Goal: Transaction & Acquisition: Book appointment/travel/reservation

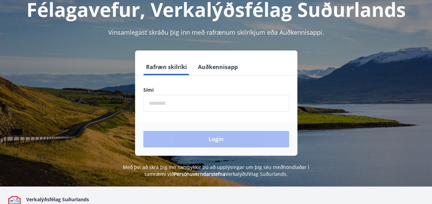
scroll to position [47, 0]
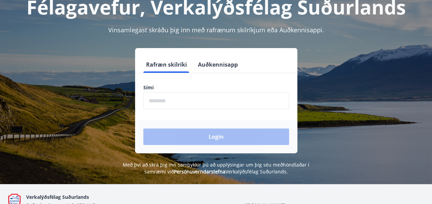
click at [223, 65] on button "Auðkennisapp" at bounding box center [217, 64] width 45 height 17
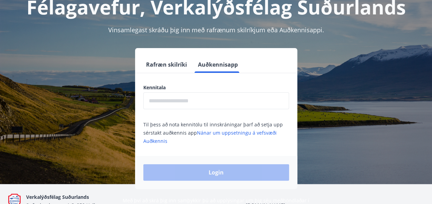
click at [187, 100] on input "text" at bounding box center [216, 101] width 146 height 17
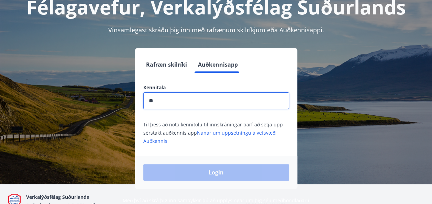
type input "**********"
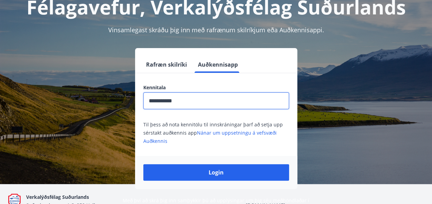
click at [220, 171] on button "Login" at bounding box center [216, 172] width 146 height 17
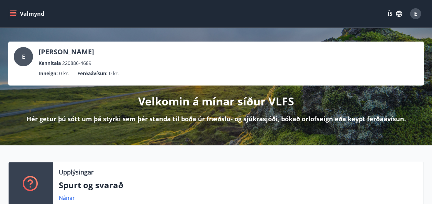
click at [387, 16] on button "ÍS" at bounding box center [395, 14] width 22 height 12
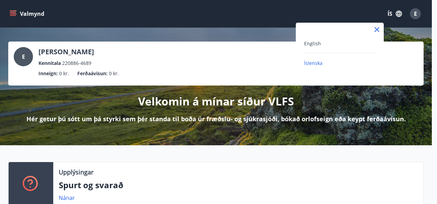
click at [309, 45] on span "English" at bounding box center [312, 43] width 17 height 7
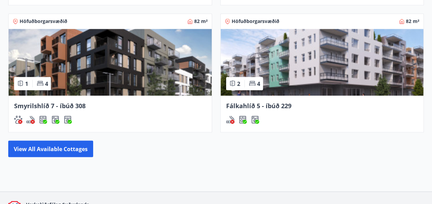
scroll to position [588, 0]
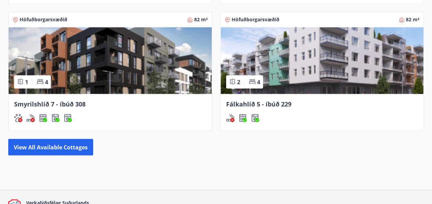
click at [61, 141] on button "View all available cottages" at bounding box center [50, 147] width 85 height 17
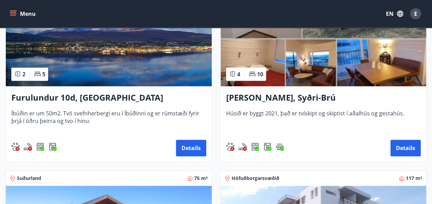
scroll to position [173, 0]
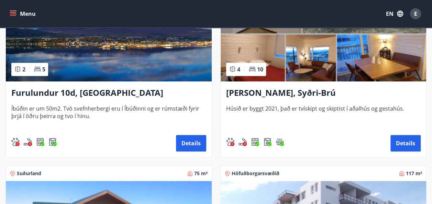
click at [188, 145] on button "Details" at bounding box center [191, 143] width 30 height 17
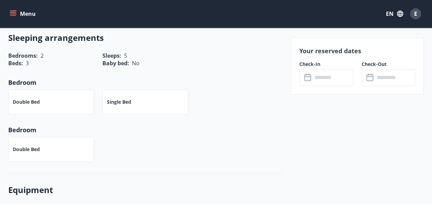
scroll to position [340, 0]
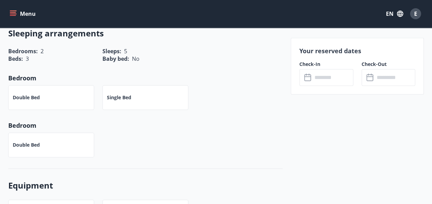
click at [119, 94] on p "Single Bed" at bounding box center [119, 97] width 24 height 7
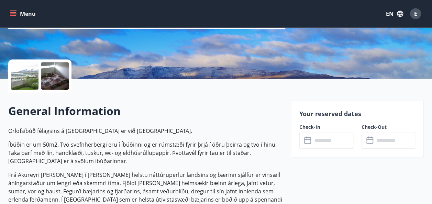
scroll to position [143, 0]
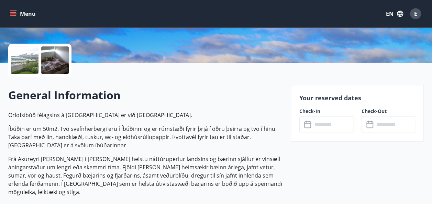
click at [322, 120] on input "text" at bounding box center [333, 124] width 41 height 17
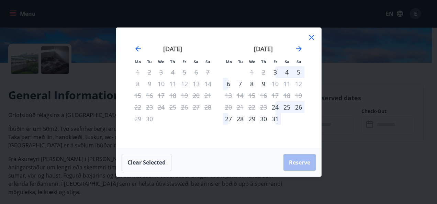
click at [274, 106] on div "24" at bounding box center [276, 107] width 12 height 12
click at [240, 119] on div "28" at bounding box center [241, 119] width 12 height 12
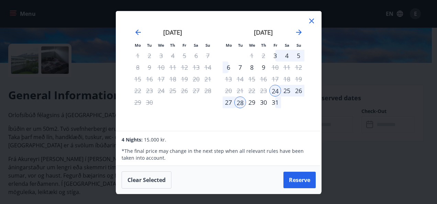
click at [303, 177] on button "Reserve" at bounding box center [300, 180] width 32 height 17
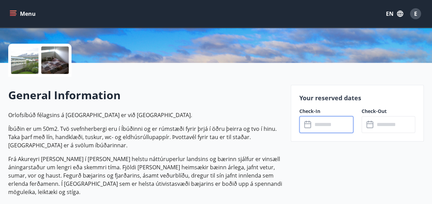
type input "******"
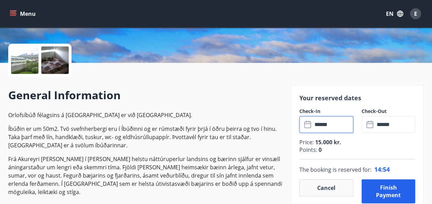
click at [391, 122] on input "******" at bounding box center [395, 124] width 41 height 17
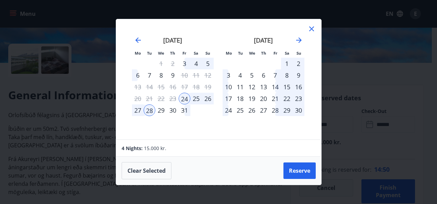
click at [206, 97] on div "26" at bounding box center [208, 99] width 12 height 12
click at [173, 112] on div "30" at bounding box center [173, 111] width 12 height 12
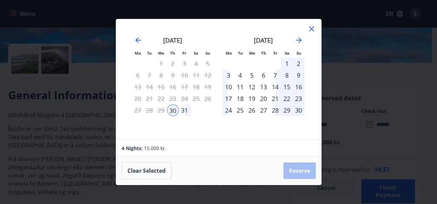
click at [194, 100] on div "25" at bounding box center [197, 99] width 12 height 12
click at [194, 98] on div "25" at bounding box center [197, 99] width 12 height 12
click at [134, 39] on icon "Move backward to switch to the previous month." at bounding box center [138, 40] width 8 height 8
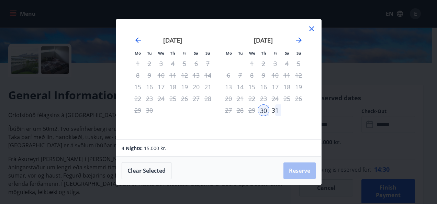
click at [312, 29] on icon at bounding box center [311, 29] width 1 height 1
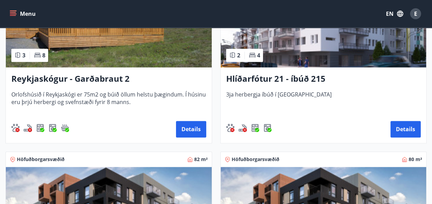
scroll to position [374, 0]
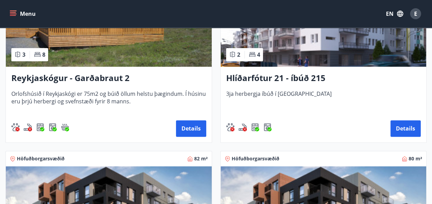
click at [403, 124] on button "Details" at bounding box center [406, 128] width 30 height 17
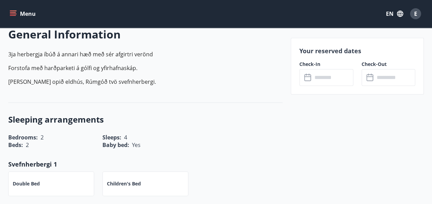
scroll to position [204, 0]
click at [327, 74] on input "text" at bounding box center [333, 77] width 41 height 17
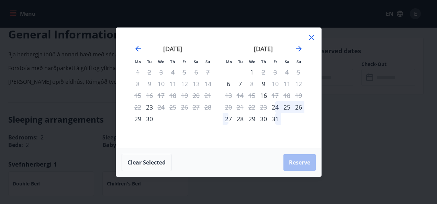
click at [312, 37] on icon at bounding box center [311, 37] width 1 height 1
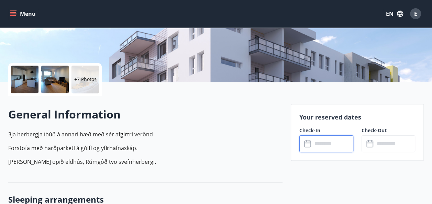
scroll to position [124, 0]
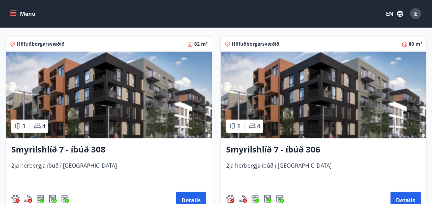
scroll to position [504, 0]
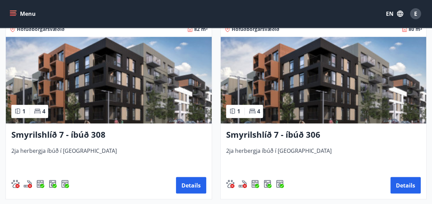
click at [192, 180] on button "Details" at bounding box center [191, 185] width 30 height 17
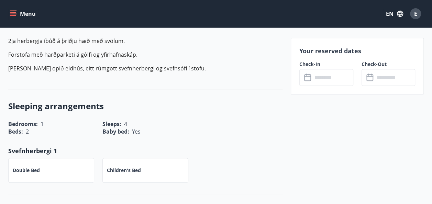
scroll to position [221, 0]
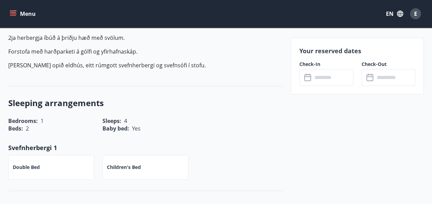
click at [320, 74] on input "text" at bounding box center [333, 77] width 41 height 17
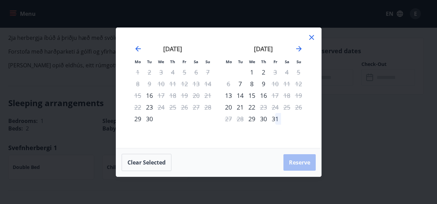
click at [311, 37] on icon at bounding box center [312, 37] width 8 height 8
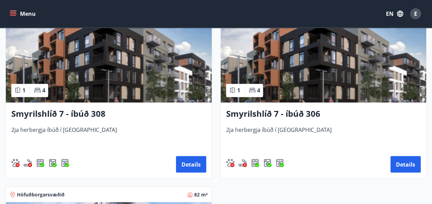
scroll to position [525, 0]
click at [399, 164] on button "Details" at bounding box center [406, 164] width 30 height 17
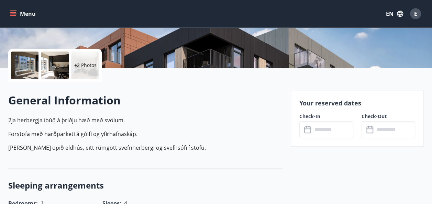
scroll to position [141, 0]
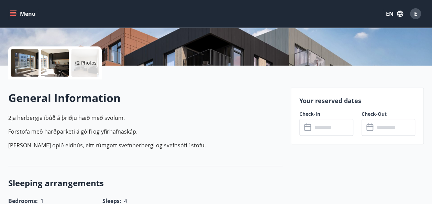
click at [323, 124] on input "text" at bounding box center [333, 127] width 41 height 17
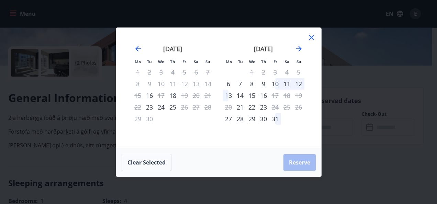
click at [274, 82] on div "10" at bounding box center [276, 84] width 12 height 12
click at [229, 94] on div "13" at bounding box center [229, 96] width 12 height 12
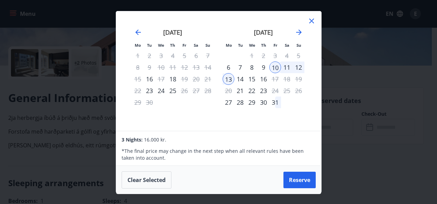
click at [263, 67] on div "9" at bounding box center [264, 68] width 12 height 12
click at [272, 65] on div "10" at bounding box center [276, 68] width 12 height 12
click at [284, 68] on div "11" at bounding box center [287, 68] width 12 height 12
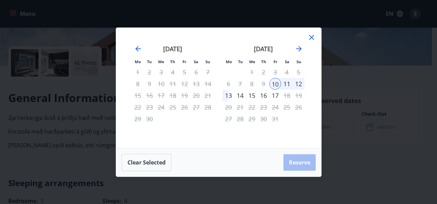
click at [286, 83] on div "11" at bounding box center [287, 84] width 12 height 12
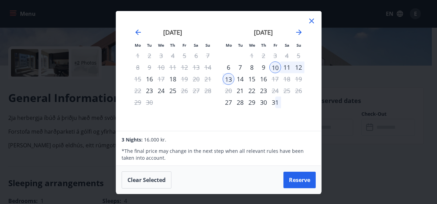
click at [282, 68] on div "11" at bounding box center [287, 68] width 12 height 12
click at [308, 21] on icon at bounding box center [312, 21] width 8 height 8
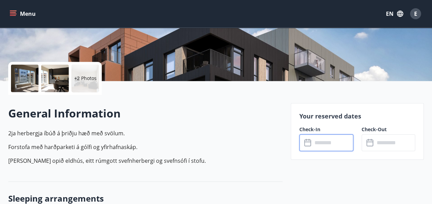
scroll to position [123, 0]
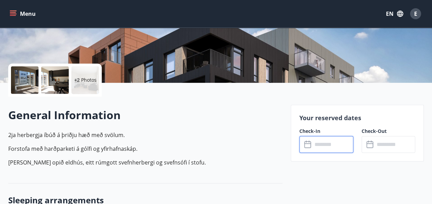
click at [57, 79] on div at bounding box center [55, 80] width 28 height 28
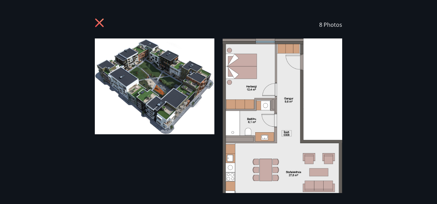
click at [109, 23] on div "8 Photos" at bounding box center [219, 25] width 248 height 28
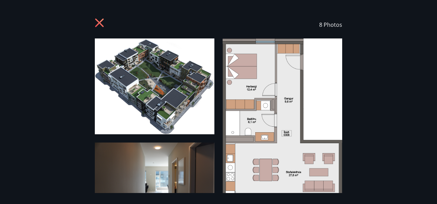
click at [99, 23] on icon at bounding box center [100, 23] width 2 height 2
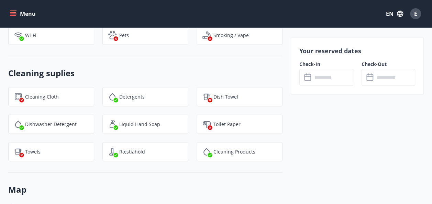
scroll to position [685, 0]
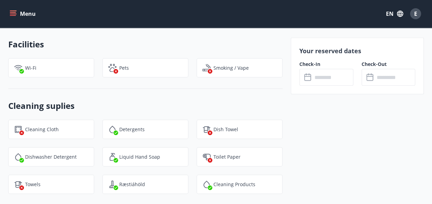
click at [329, 73] on input "text" at bounding box center [333, 77] width 41 height 17
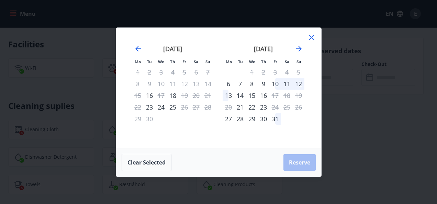
click at [274, 85] on div "10" at bounding box center [276, 84] width 12 height 12
click at [228, 97] on div "13" at bounding box center [229, 96] width 12 height 12
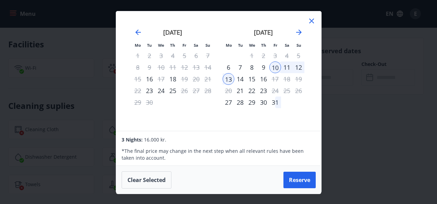
click at [306, 177] on button "Reserve" at bounding box center [300, 180] width 32 height 17
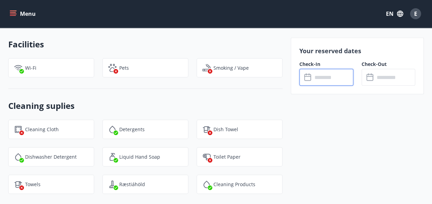
type input "******"
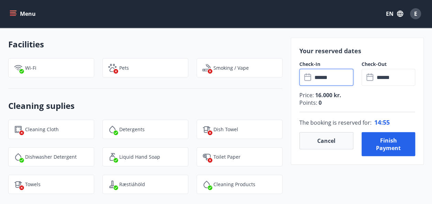
click at [384, 137] on button "Finish payment" at bounding box center [389, 144] width 54 height 24
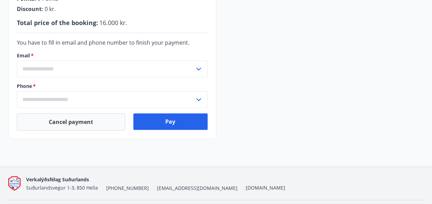
scroll to position [232, 0]
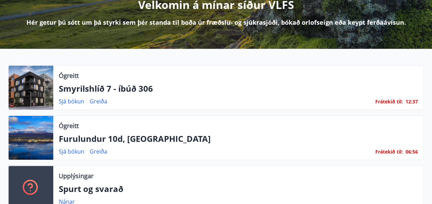
scroll to position [105, 0]
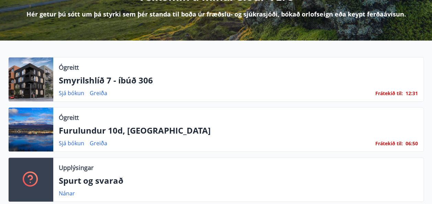
click at [405, 143] on p "Frátekið til : 06 : 50" at bounding box center [397, 144] width 43 height 8
click at [400, 138] on div "Ógreitt Furulundur 10d, Akureyri Sjá bókun Greiða Frátekið til : 06 : 50" at bounding box center [238, 130] width 370 height 44
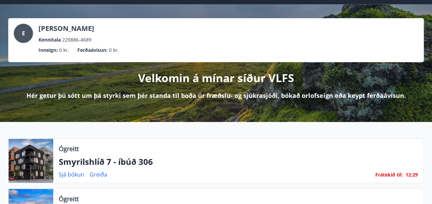
scroll to position [0, 0]
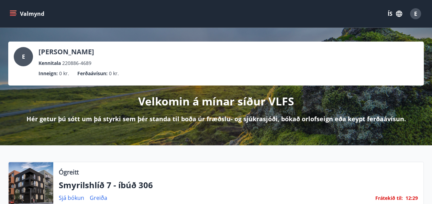
click at [391, 13] on button "ÍS" at bounding box center [395, 14] width 22 height 12
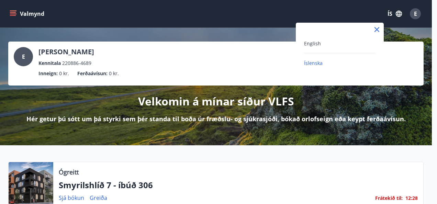
click at [311, 46] on span "English" at bounding box center [312, 43] width 17 height 7
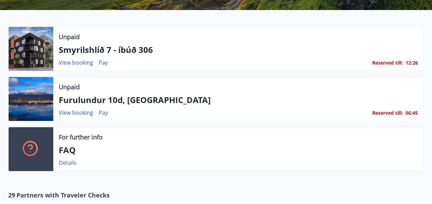
scroll to position [145, 0]
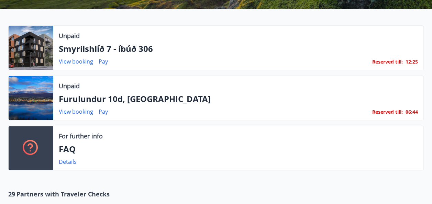
click at [124, 100] on p "Furulundur 10d, [GEOGRAPHIC_DATA]" at bounding box center [238, 99] width 359 height 12
click at [74, 111] on link "View booking" at bounding box center [76, 112] width 34 height 8
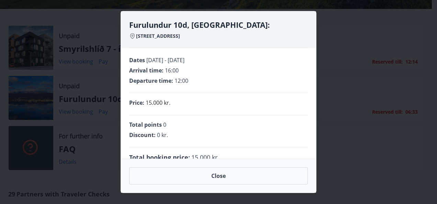
click at [226, 174] on button "Close" at bounding box center [218, 175] width 179 height 17
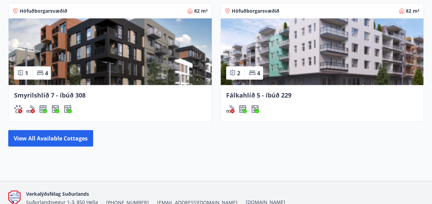
scroll to position [700, 0]
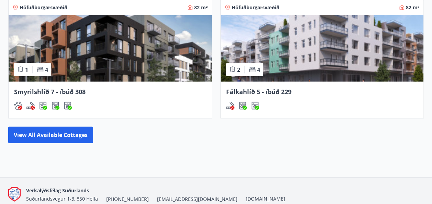
click at [69, 132] on button "View all available cottages" at bounding box center [50, 135] width 85 height 17
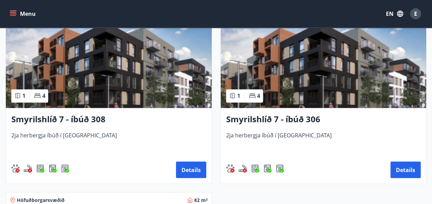
scroll to position [512, 0]
